Goal: Transaction & Acquisition: Book appointment/travel/reservation

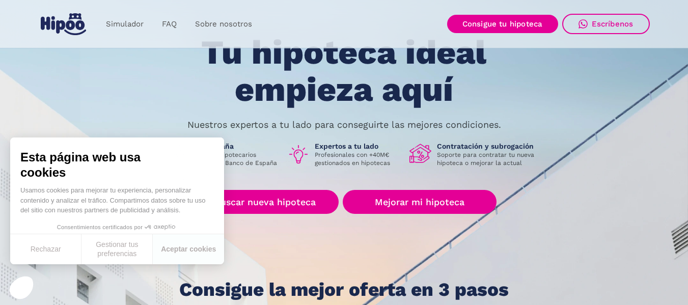
scroll to position [68, 0]
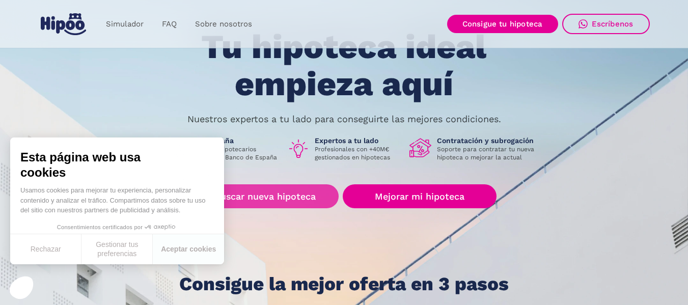
click at [268, 198] on link "Buscar nueva hipoteca" at bounding box center [265, 196] width 147 height 24
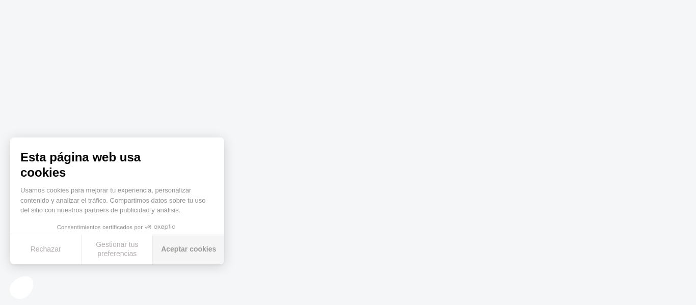
click at [186, 248] on button "Aceptar cookies" at bounding box center [188, 249] width 71 height 30
